Goal: Transaction & Acquisition: Subscribe to service/newsletter

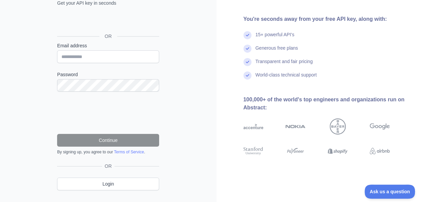
scroll to position [58, 0]
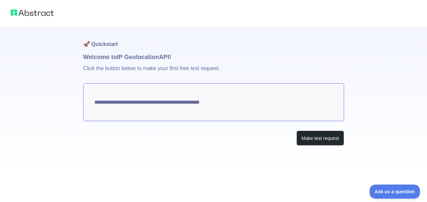
type textarea "**********"
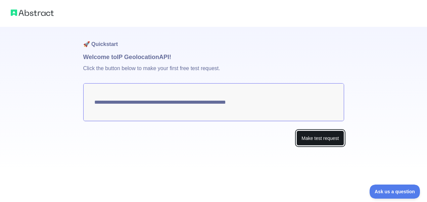
click at [324, 141] on button "Make test request" at bounding box center [320, 138] width 47 height 15
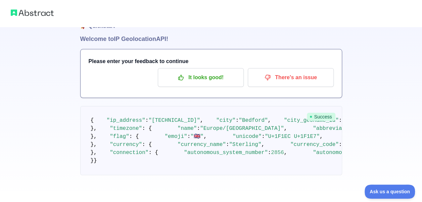
scroll to position [216, 0]
click at [142, 106] on pre "{ "ip_address" : "[TECHNICAL_ID]" , "city" : "[GEOGRAPHIC_DATA]" , "city_geonam…" at bounding box center [211, 140] width 262 height 69
click at [200, 126] on span ""Europe/[GEOGRAPHIC_DATA]"" at bounding box center [242, 129] width 84 height 6
click at [129, 138] on span ": {" at bounding box center [134, 137] width 10 height 6
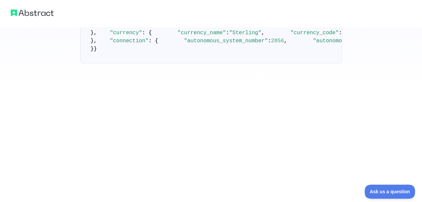
scroll to position [332, 0]
drag, startPoint x: 183, startPoint y: 145, endPoint x: 235, endPoint y: 154, distance: 53.3
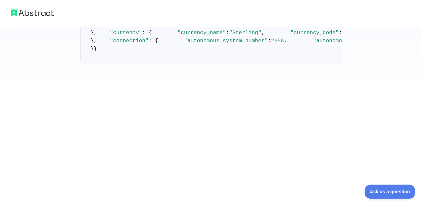
click at [235, 64] on pre "{ "ip_address" : "[TECHNICAL_ID]" , "city" : "[GEOGRAPHIC_DATA]" , "city_geonam…" at bounding box center [211, 28] width 262 height 69
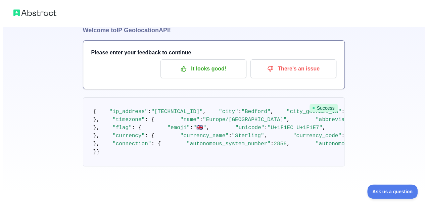
scroll to position [0, 0]
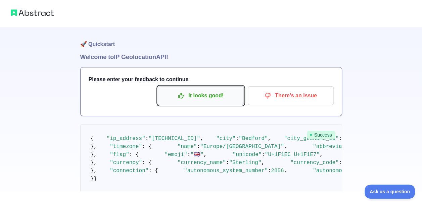
click at [199, 89] on button "It looks good!" at bounding box center [201, 95] width 86 height 19
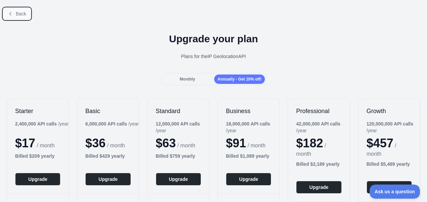
click at [18, 15] on span "Back" at bounding box center [21, 13] width 10 height 5
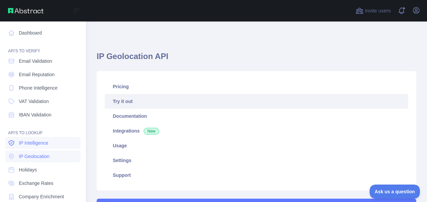
click at [30, 145] on span "IP Intelligence" at bounding box center [34, 143] width 30 height 7
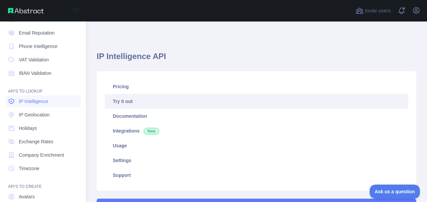
scroll to position [39, 0]
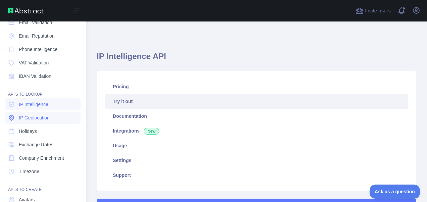
click at [39, 122] on link "IP Geolocation" at bounding box center [42, 118] width 75 height 12
click at [44, 102] on span "IP Intelligence" at bounding box center [34, 104] width 30 height 7
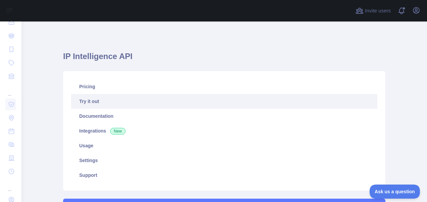
click at [106, 101] on link "Try it out" at bounding box center [224, 101] width 306 height 15
click at [95, 103] on link "Try it out" at bounding box center [224, 101] width 306 height 15
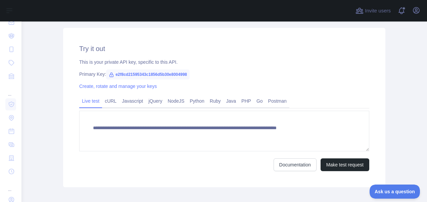
scroll to position [208, 0]
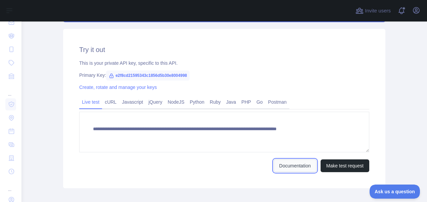
click at [285, 167] on link "Documentation" at bounding box center [295, 166] width 43 height 13
click at [100, 91] on div "Create, rotate and manage your keys" at bounding box center [224, 87] width 290 height 7
click at [100, 89] on link "Create, rotate and manage your keys" at bounding box center [118, 87] width 78 height 5
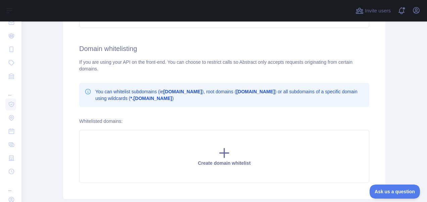
scroll to position [290, 0]
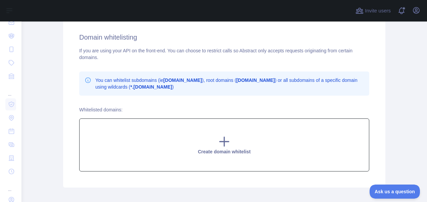
click at [205, 133] on div "Create domain whitelist" at bounding box center [224, 145] width 290 height 53
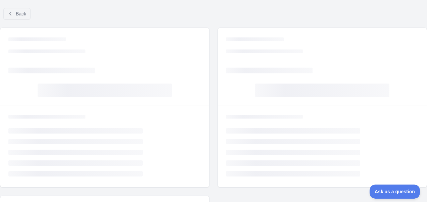
scroll to position [117, 0]
